Goal: Find contact information: Find contact information

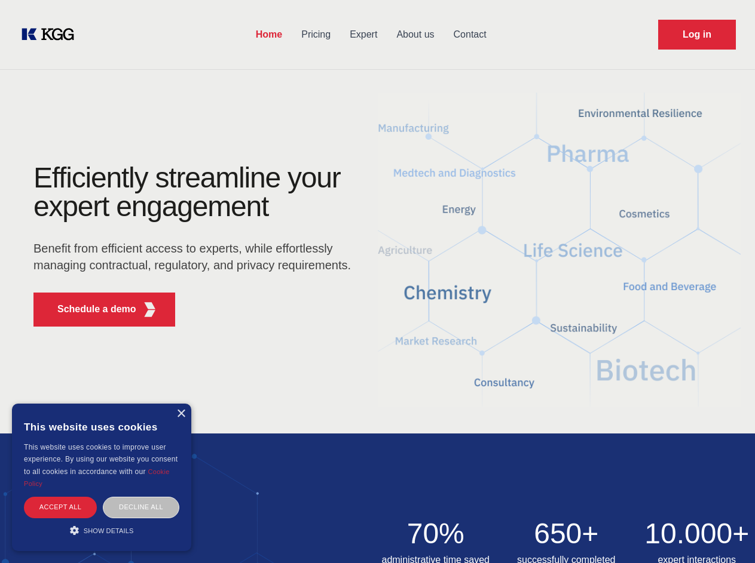
click at [377, 281] on div "Efficiently streamline your expert engagement Benefit from efficient access to …" at bounding box center [195, 250] width 363 height 173
click at [90, 309] on p "Schedule a demo" at bounding box center [96, 309] width 79 height 14
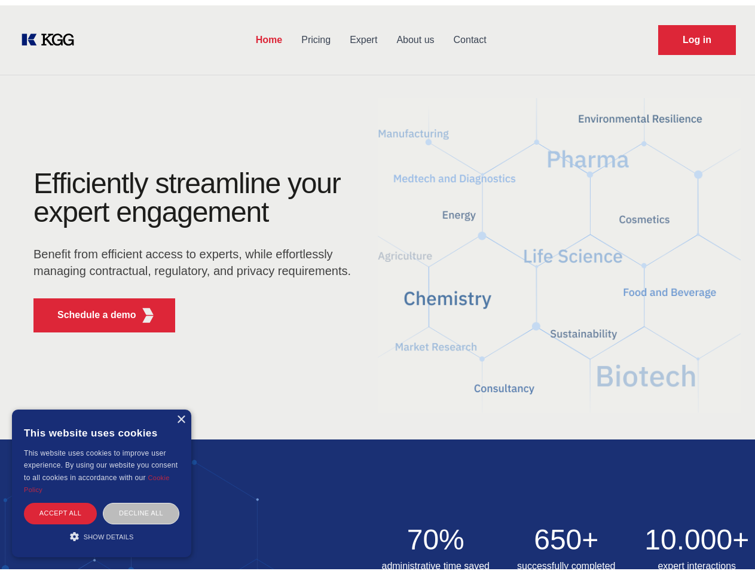
click at [180, 414] on div "× This website uses cookies This website uses cookies to improve user experienc…" at bounding box center [101, 478] width 179 height 148
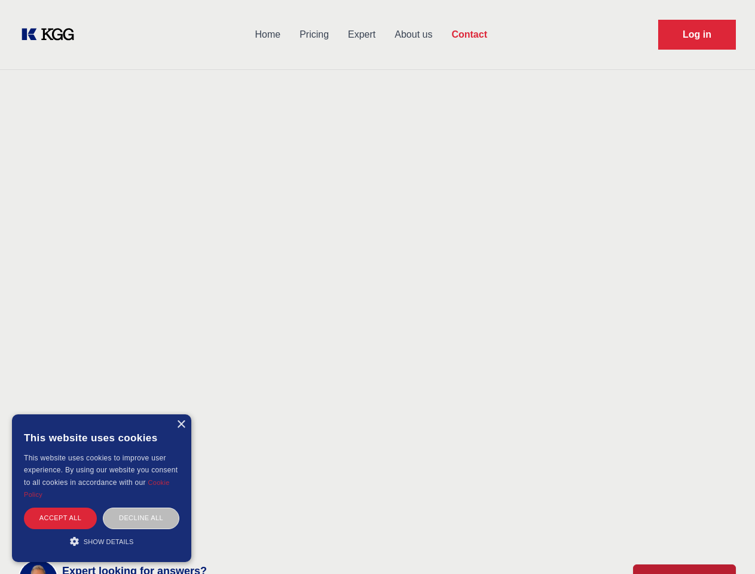
click at [60, 507] on div "Accept all" at bounding box center [60, 517] width 73 height 21
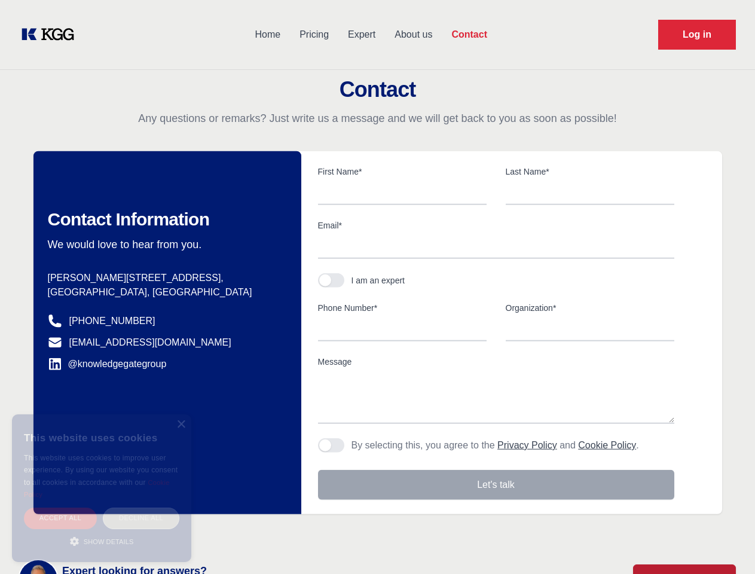
click at [141, 507] on div "Decline all" at bounding box center [141, 517] width 76 height 21
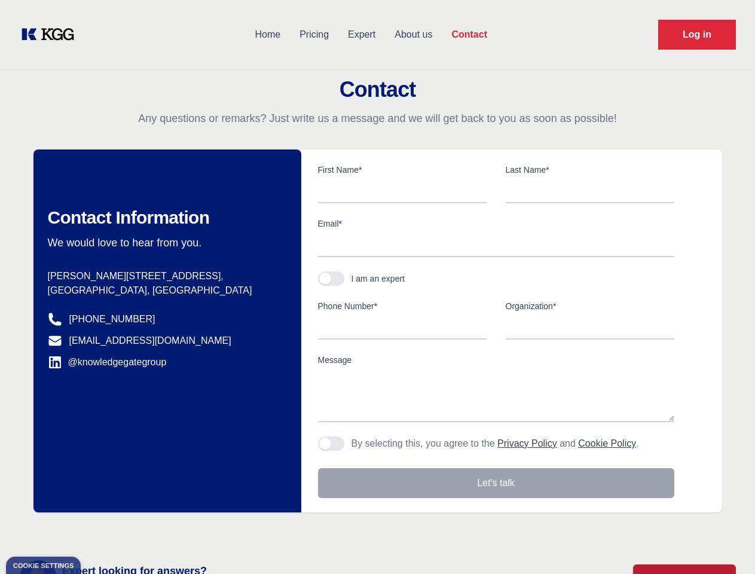
click at [102, 531] on main "Contact Any questions or remarks? Just write us a message and we will get back …" at bounding box center [377, 311] width 755 height 622
